Goal: Find specific page/section: Find specific page/section

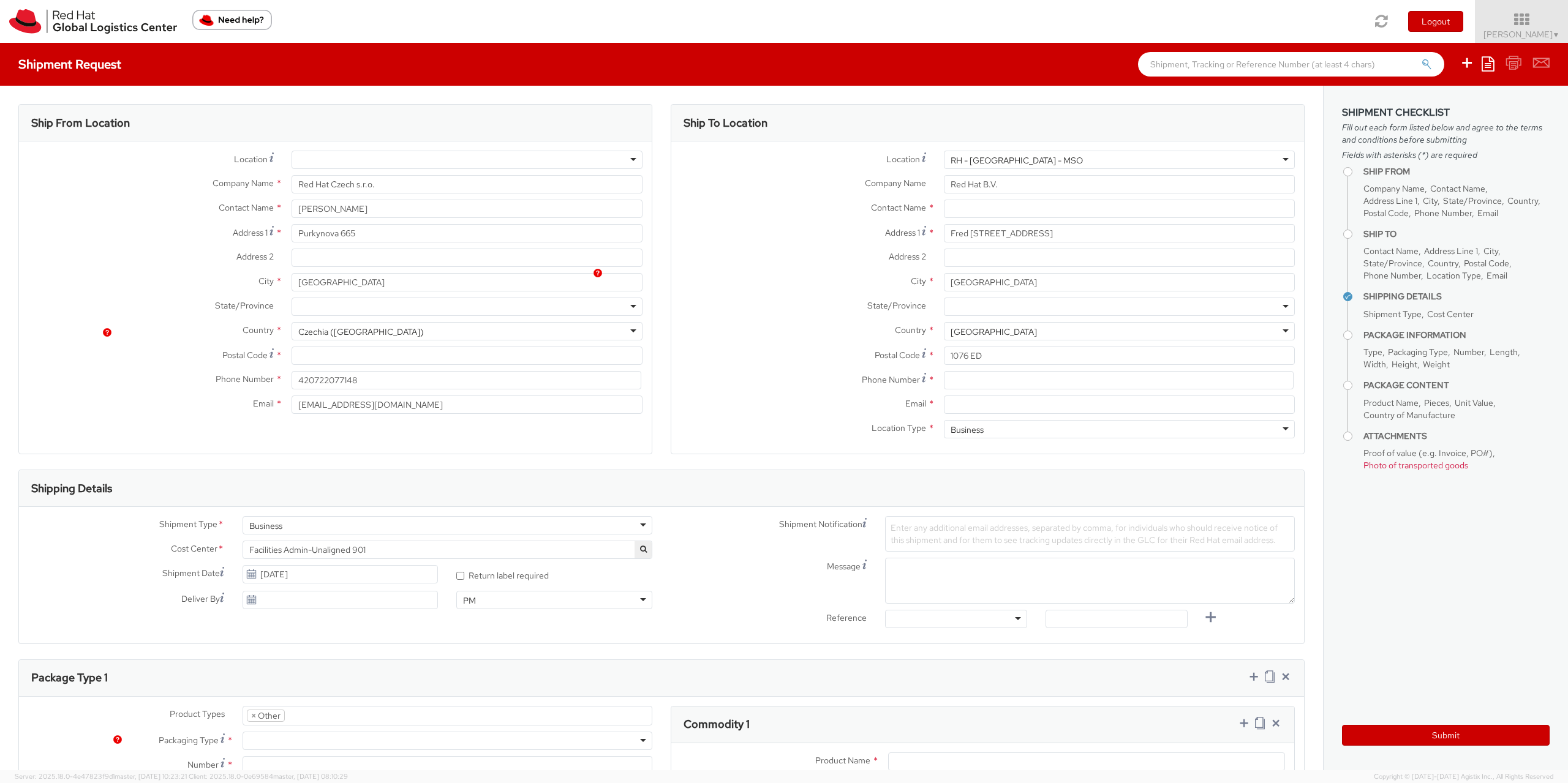
select select "OTHER"
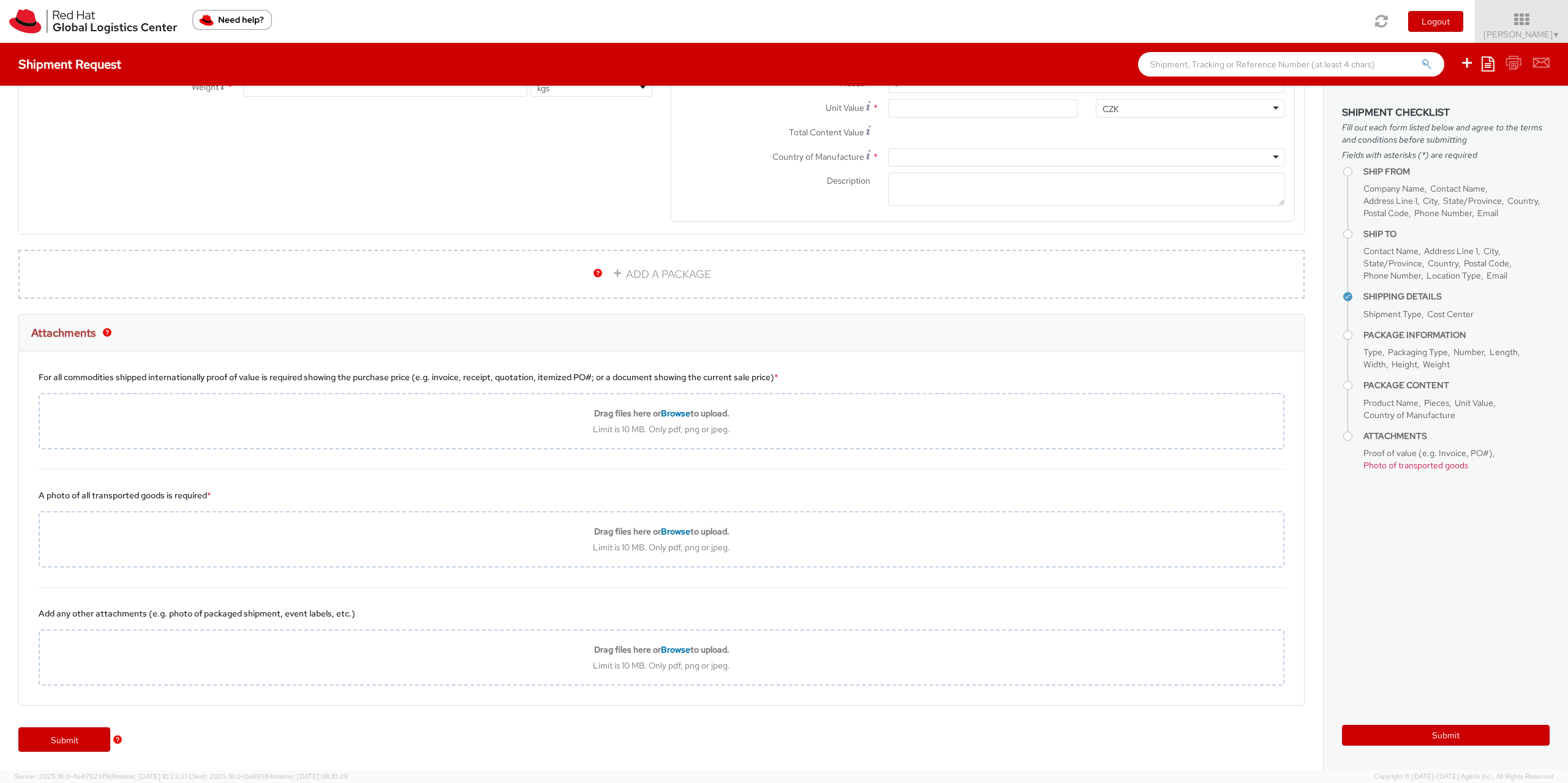
scroll to position [106, 0]
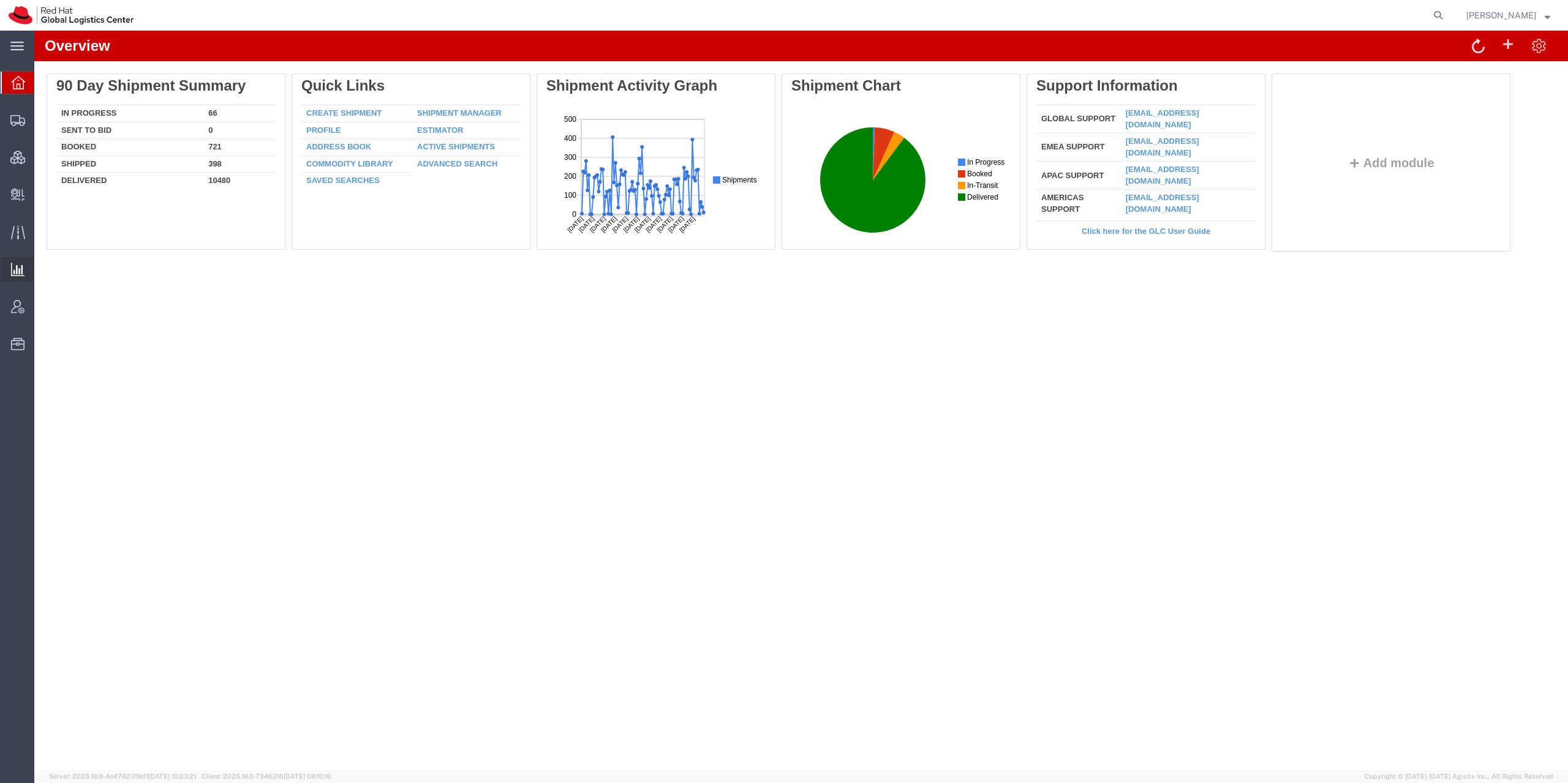
click at [25, 270] on div at bounding box center [18, 270] width 35 height 25
